Goal: Obtain resource: Download file/media

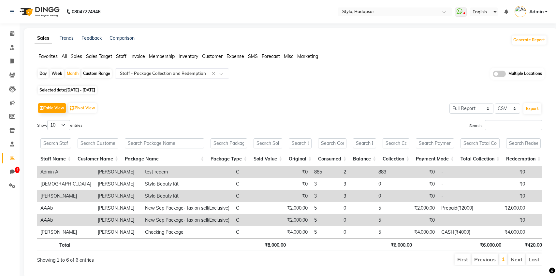
select select "full_report"
select select "csv"
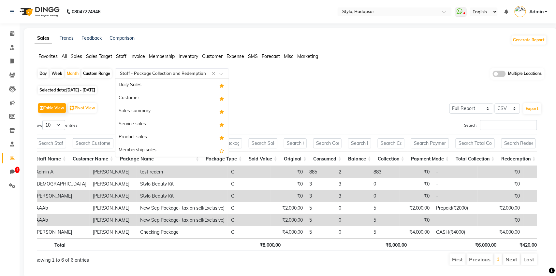
click at [172, 73] on input "text" at bounding box center [166, 73] width 94 height 7
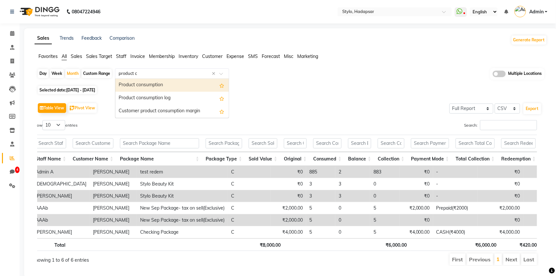
type input "product co"
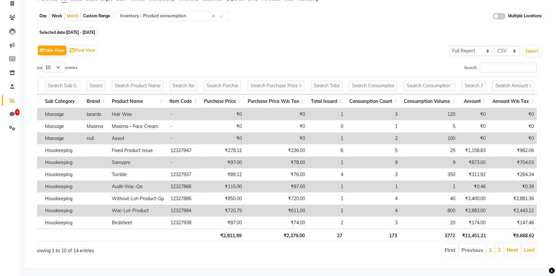
drag, startPoint x: 403, startPoint y: 101, endPoint x: 432, endPoint y: 111, distance: 31.0
click at [432, 111] on div "Location Category Sub Category Brand Product Name Item Code Purchase Price Purc…" at bounding box center [284, 159] width 505 height 169
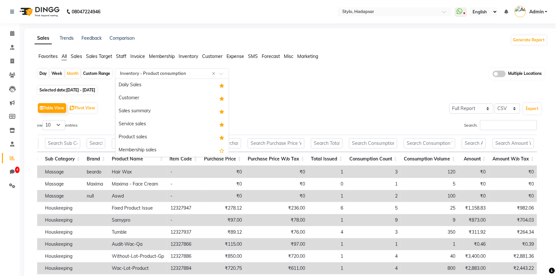
click at [173, 75] on input "text" at bounding box center [166, 73] width 94 height 7
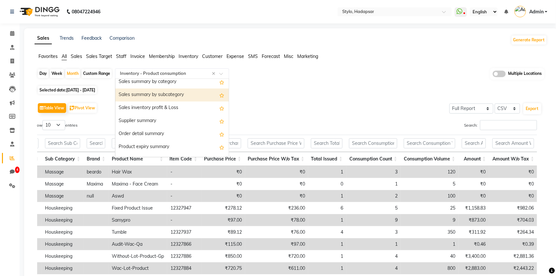
scroll to position [1, 0]
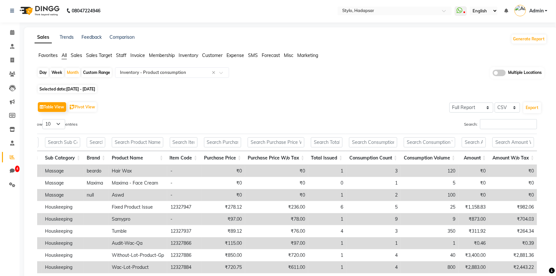
click at [284, 99] on div "Table View Pivot View Select Full Report Filtered Report Select CSV PDF Export …" at bounding box center [289, 207] width 515 height 224
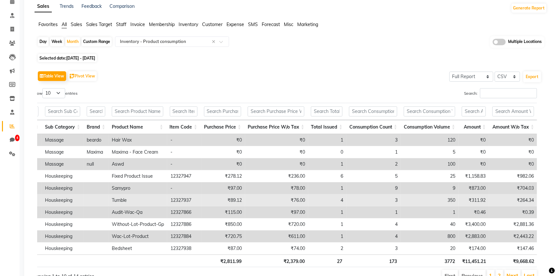
scroll to position [0, 0]
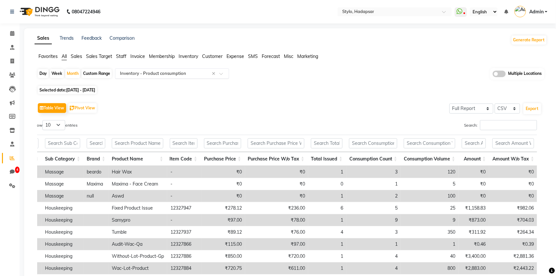
click at [183, 78] on ng-select "Select Report Type × Inventory - Product consumption ×" at bounding box center [172, 73] width 114 height 10
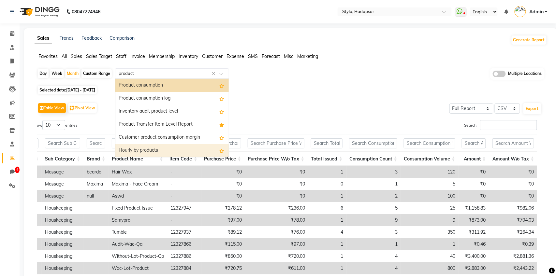
scroll to position [78, 0]
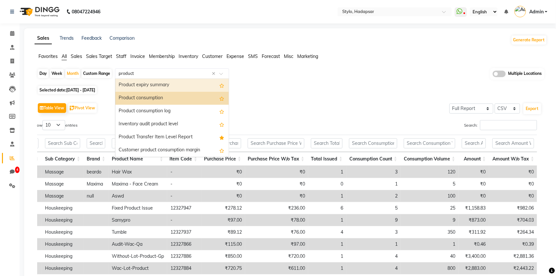
type input "product i"
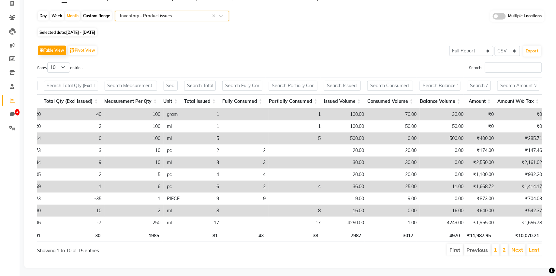
scroll to position [0, 5]
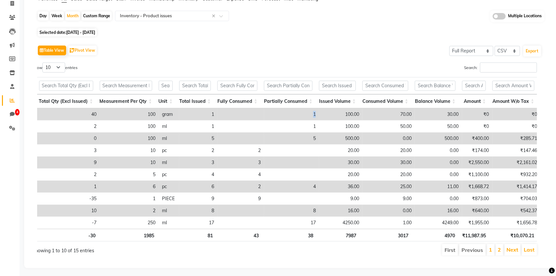
drag, startPoint x: 313, startPoint y: 112, endPoint x: 307, endPoint y: 112, distance: 6.5
click at [307, 112] on td "1" at bounding box center [291, 115] width 55 height 12
drag, startPoint x: 409, startPoint y: 111, endPoint x: 393, endPoint y: 111, distance: 17.0
click at [393, 111] on td "70.00" at bounding box center [389, 115] width 52 height 12
click at [379, 114] on td "70.00" at bounding box center [389, 115] width 52 height 12
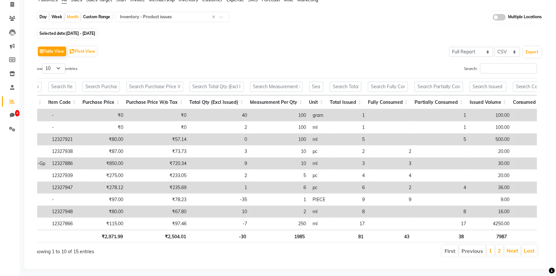
scroll to position [0, 113]
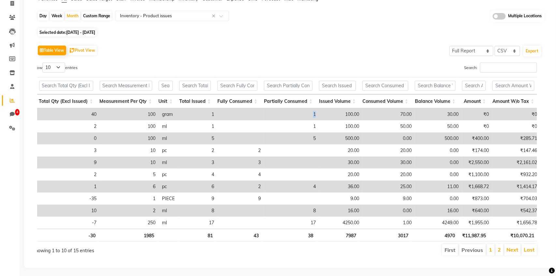
drag, startPoint x: 314, startPoint y: 113, endPoint x: 295, endPoint y: 113, distance: 18.9
click at [295, 113] on td "1" at bounding box center [291, 115] width 55 height 12
click at [249, 111] on td at bounding box center [240, 115] width 47 height 12
